Goal: Check status: Check status

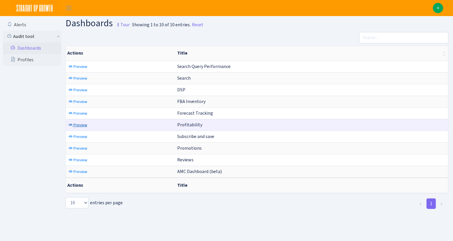
click at [76, 124] on span "Preview" at bounding box center [81, 125] width 14 height 6
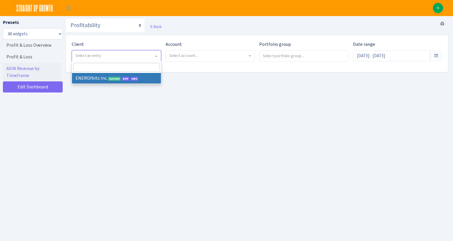
click at [104, 60] on span "Select an entry" at bounding box center [116, 55] width 89 height 11
select select "298"
select select
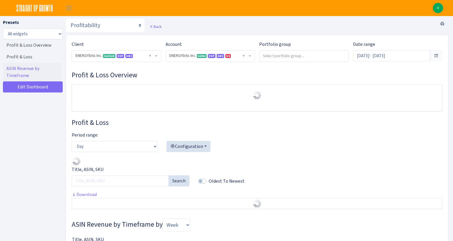
select select "416446232500569"
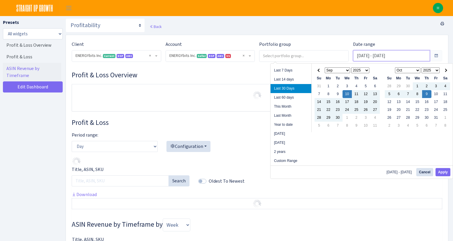
click at [376, 58] on input "Sep 10, 2025 - Oct 9, 2025" at bounding box center [391, 55] width 77 height 11
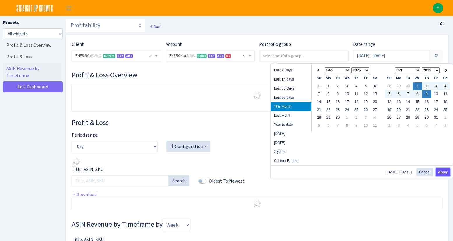
click at [445, 171] on button "Apply" at bounding box center [443, 172] width 15 height 8
type input "Oct 1, 2025 - Oct 9, 2025"
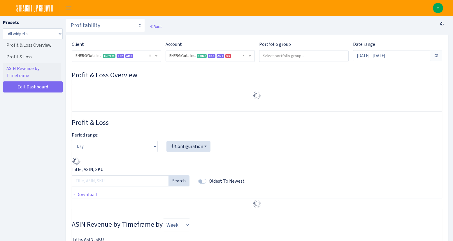
select select "416446232500569"
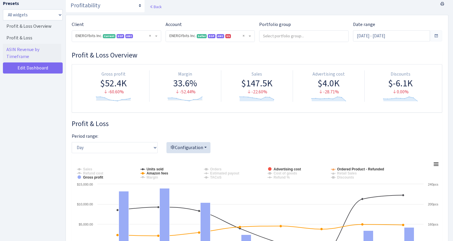
scroll to position [23, 0]
